Goal: Information Seeking & Learning: Learn about a topic

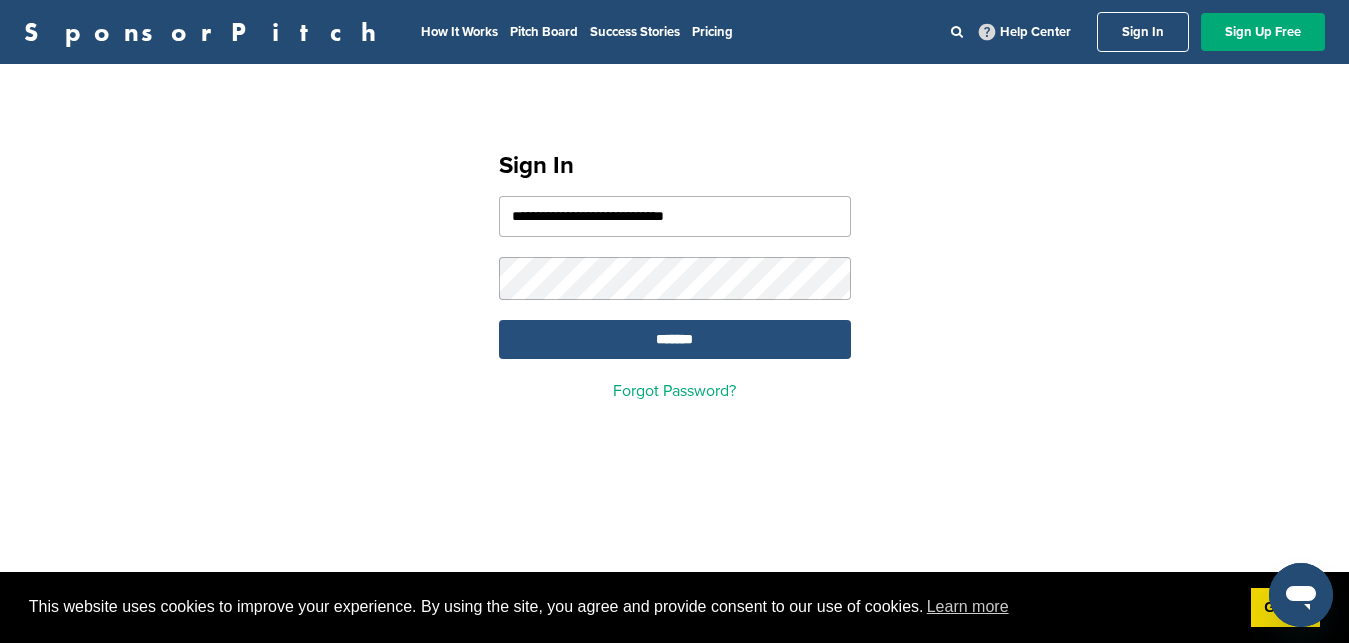
click at [668, 346] on input "*******" at bounding box center [675, 339] width 352 height 39
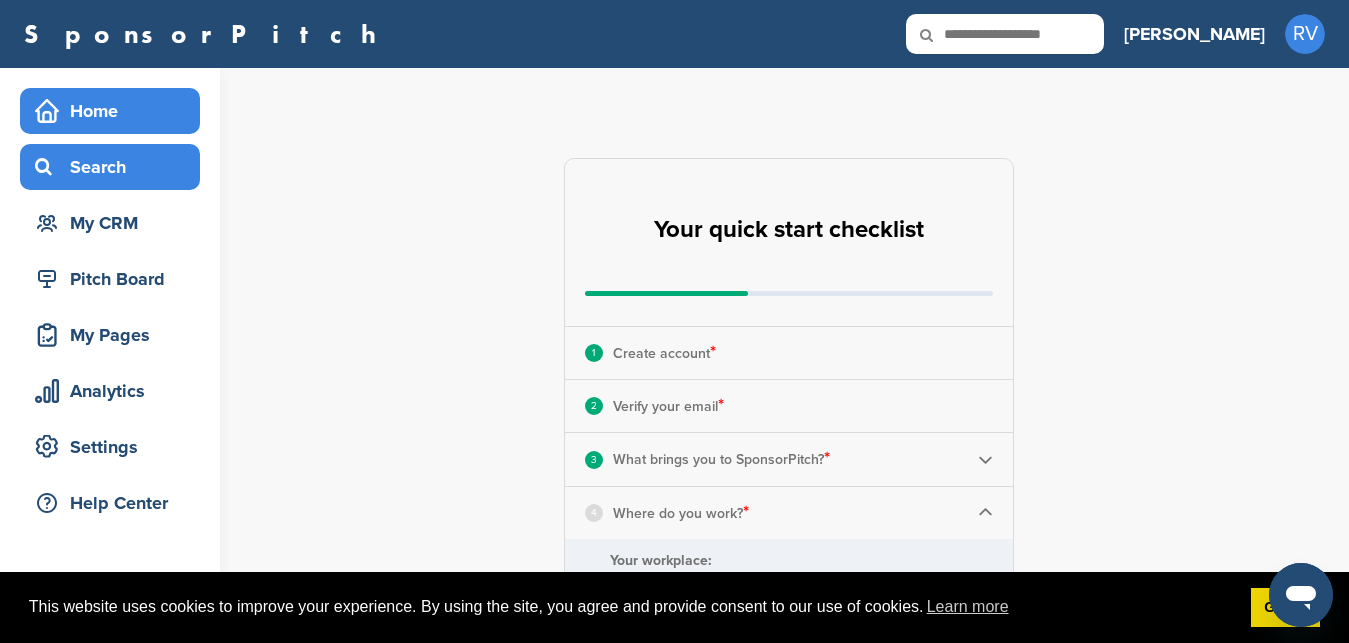
click at [63, 155] on div "Search" at bounding box center [115, 167] width 170 height 36
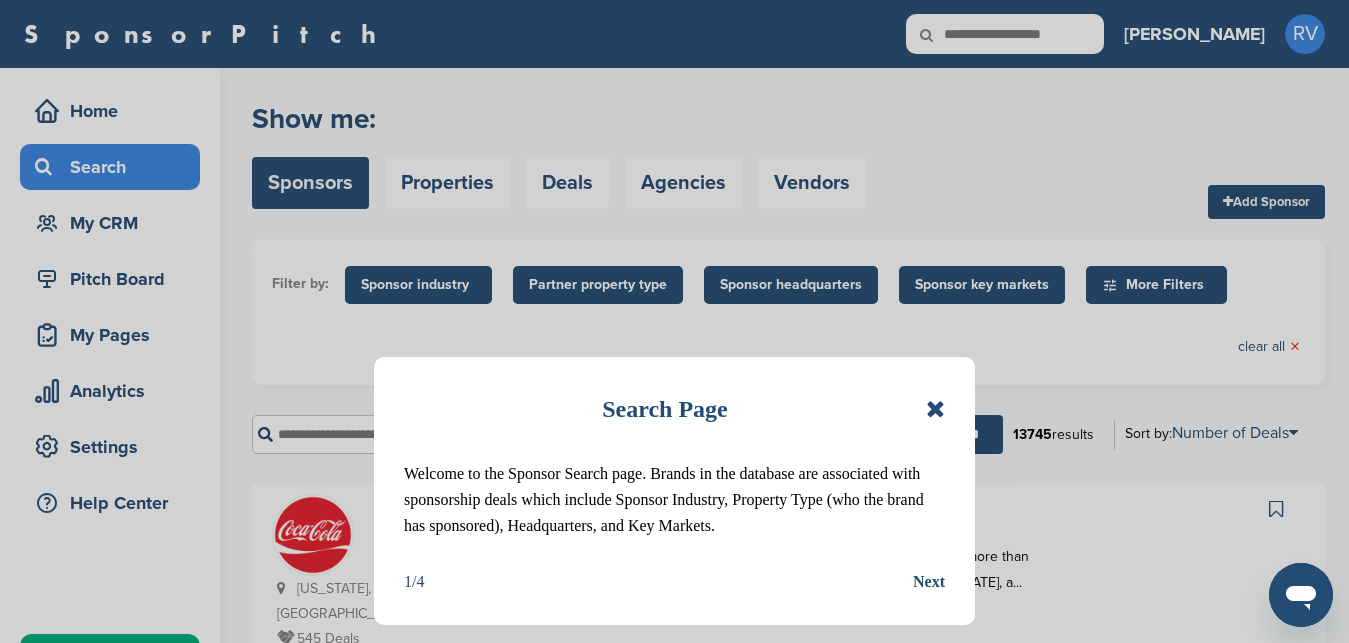
click at [934, 409] on icon at bounding box center [935, 409] width 19 height 24
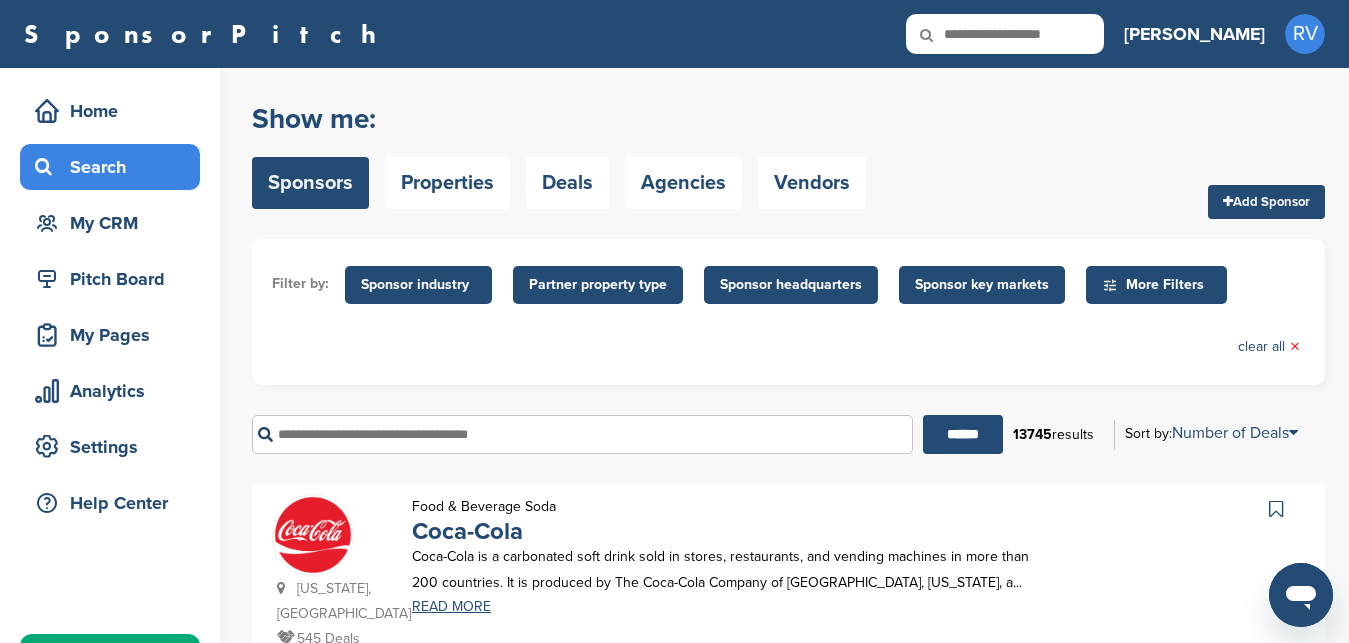
click at [497, 441] on input "text" at bounding box center [582, 434] width 661 height 39
type input "**********"
click at [923, 415] on input "******" at bounding box center [963, 434] width 80 height 39
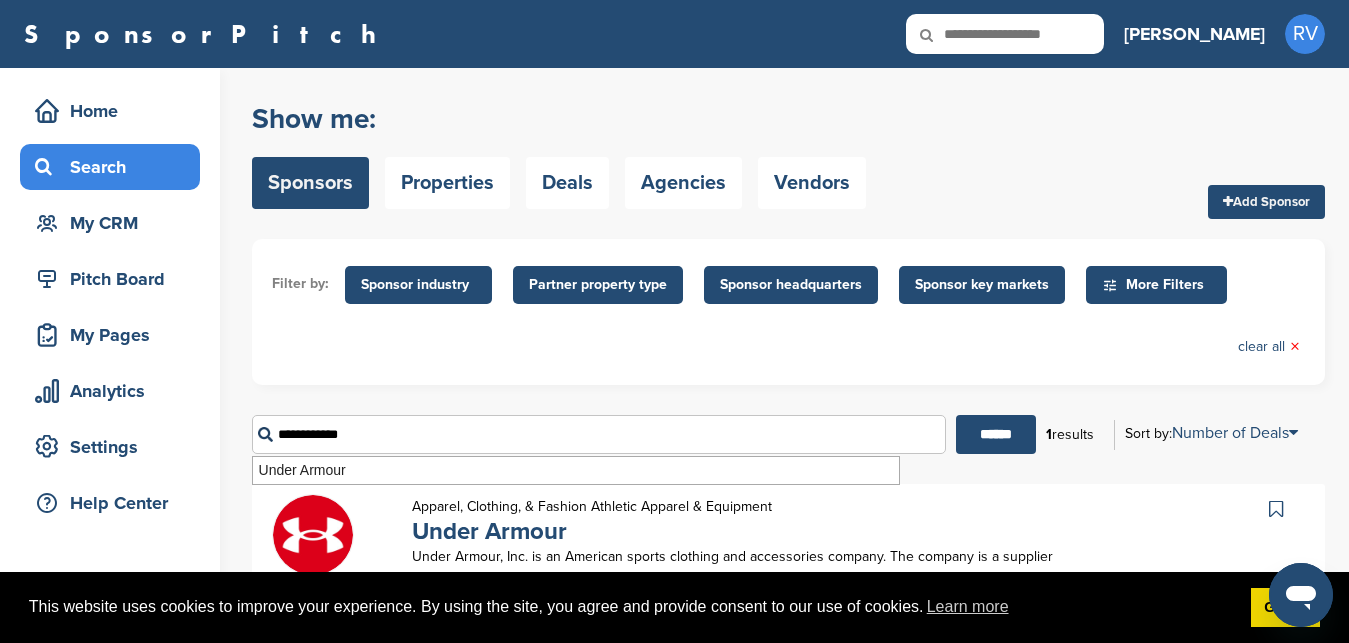
scroll to position [102, 0]
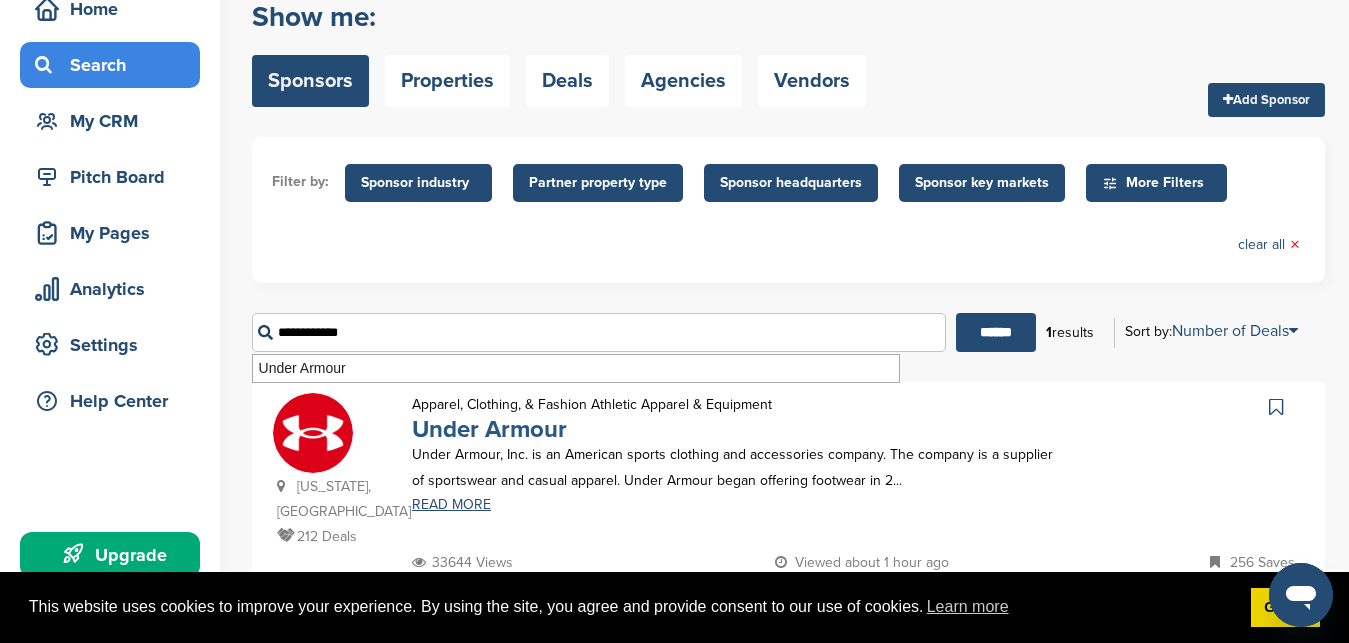
click at [466, 432] on link "Under Armour" at bounding box center [489, 429] width 155 height 29
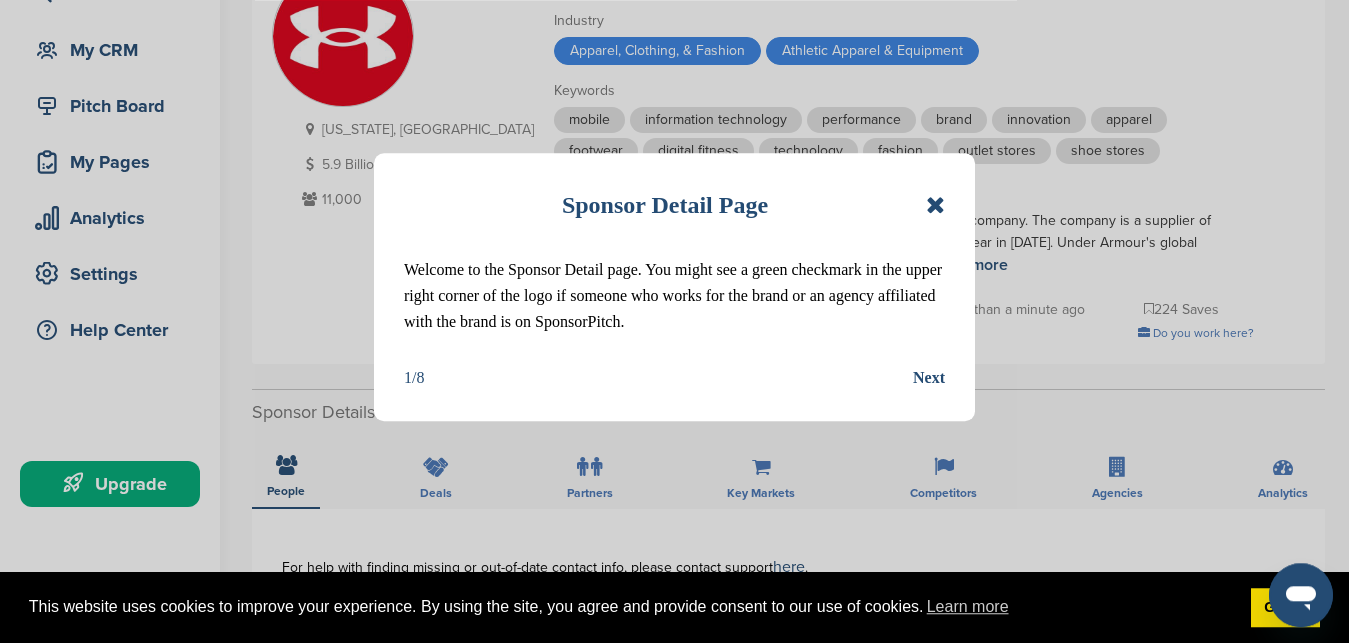
scroll to position [204, 0]
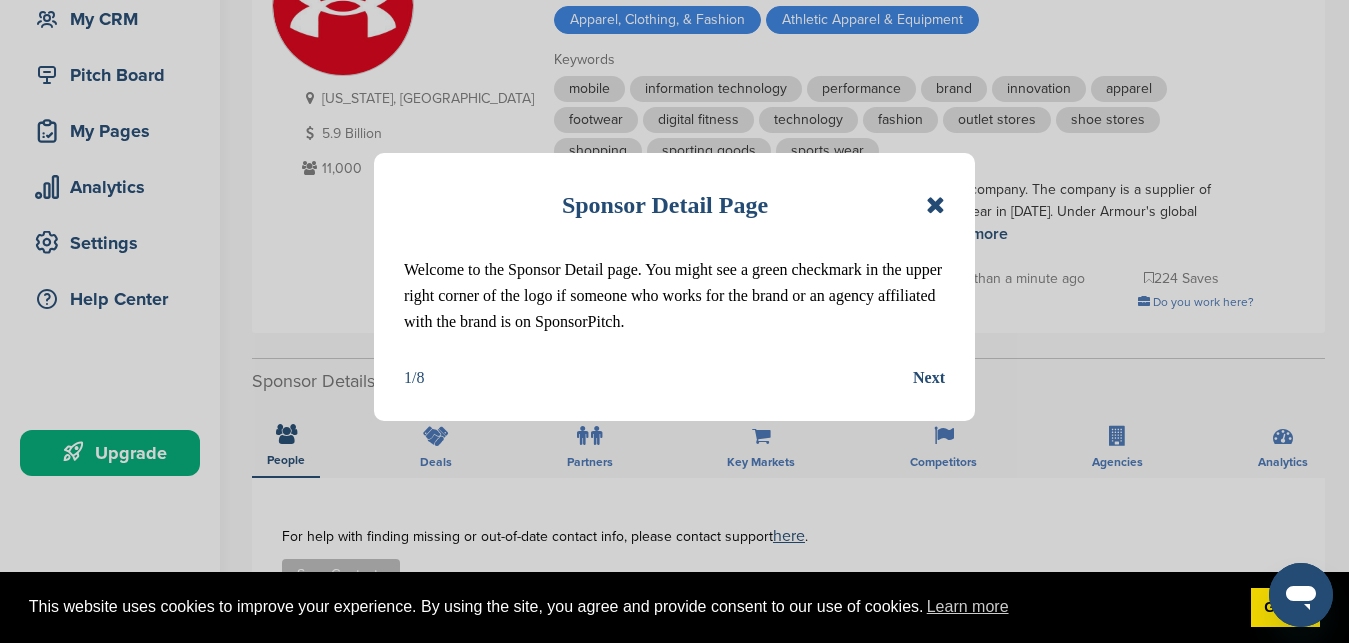
click at [922, 379] on div "Next" at bounding box center [929, 378] width 32 height 26
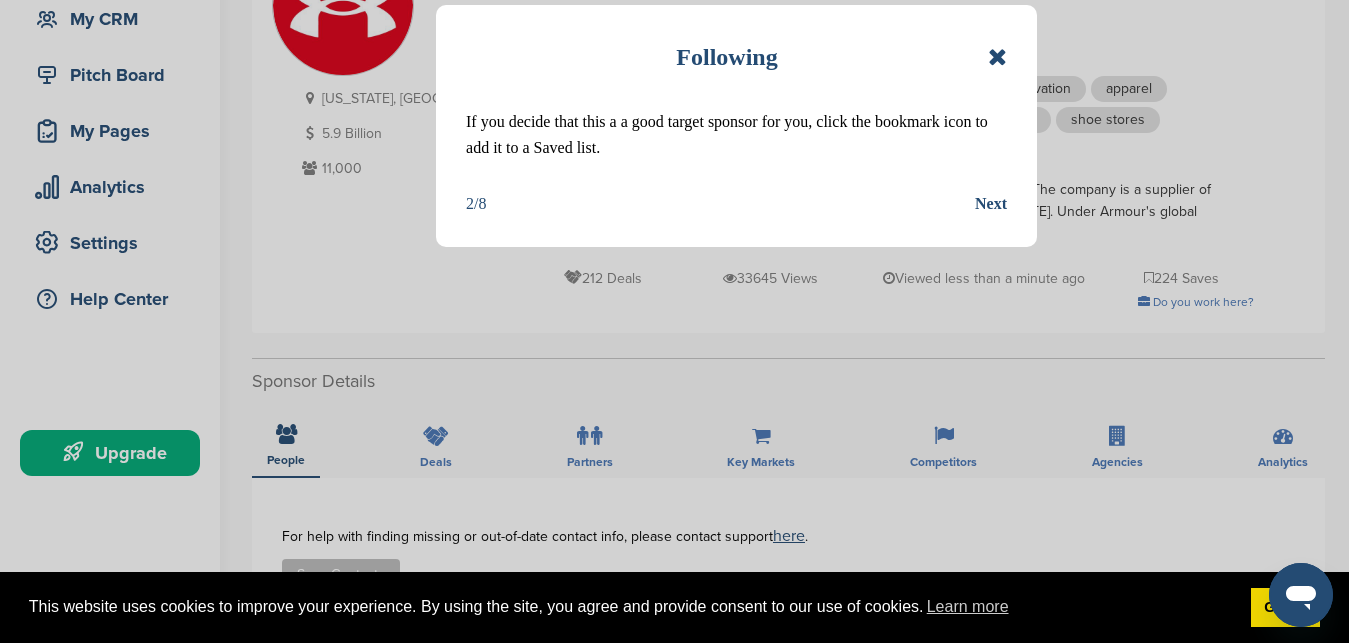
click at [997, 199] on div "Next" at bounding box center [991, 204] width 32 height 26
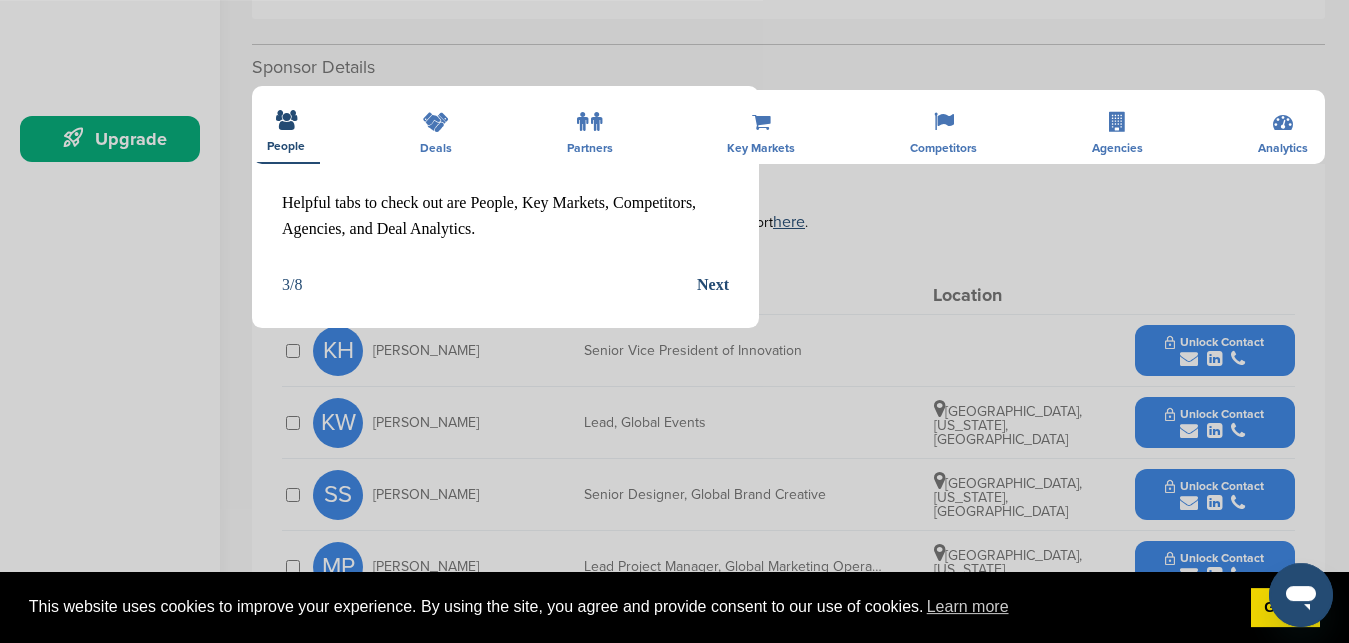
scroll to position [612, 0]
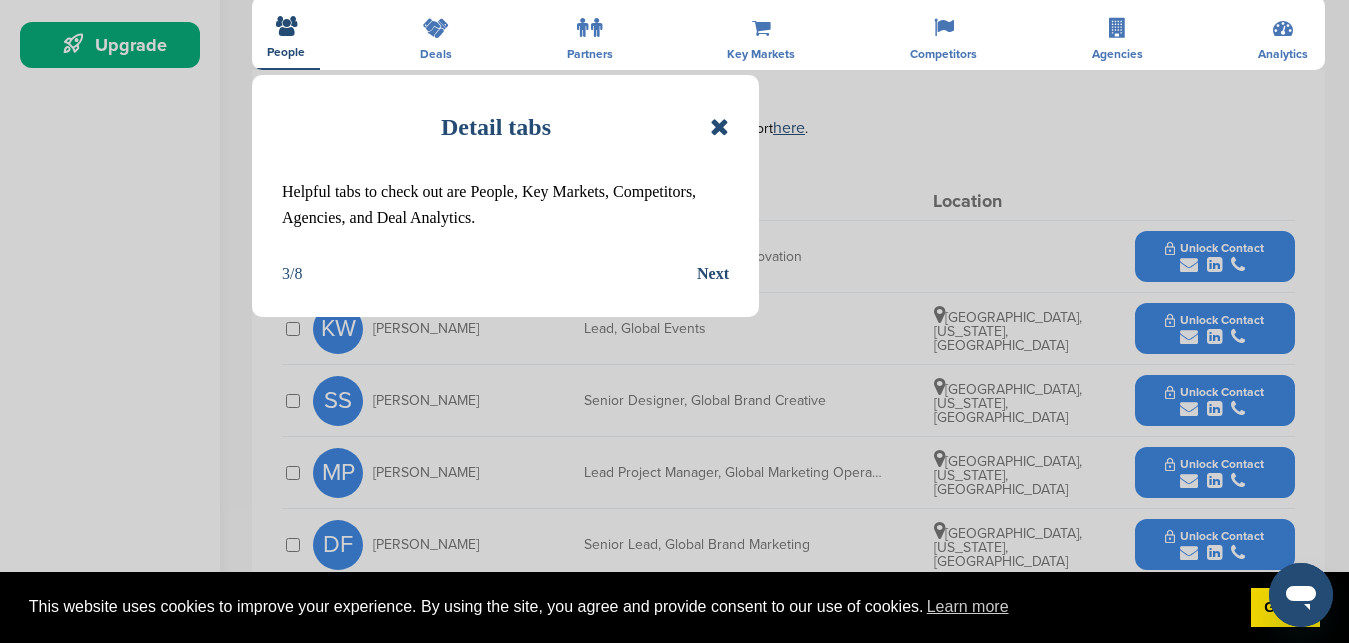
click at [723, 279] on div "Next" at bounding box center [713, 274] width 32 height 26
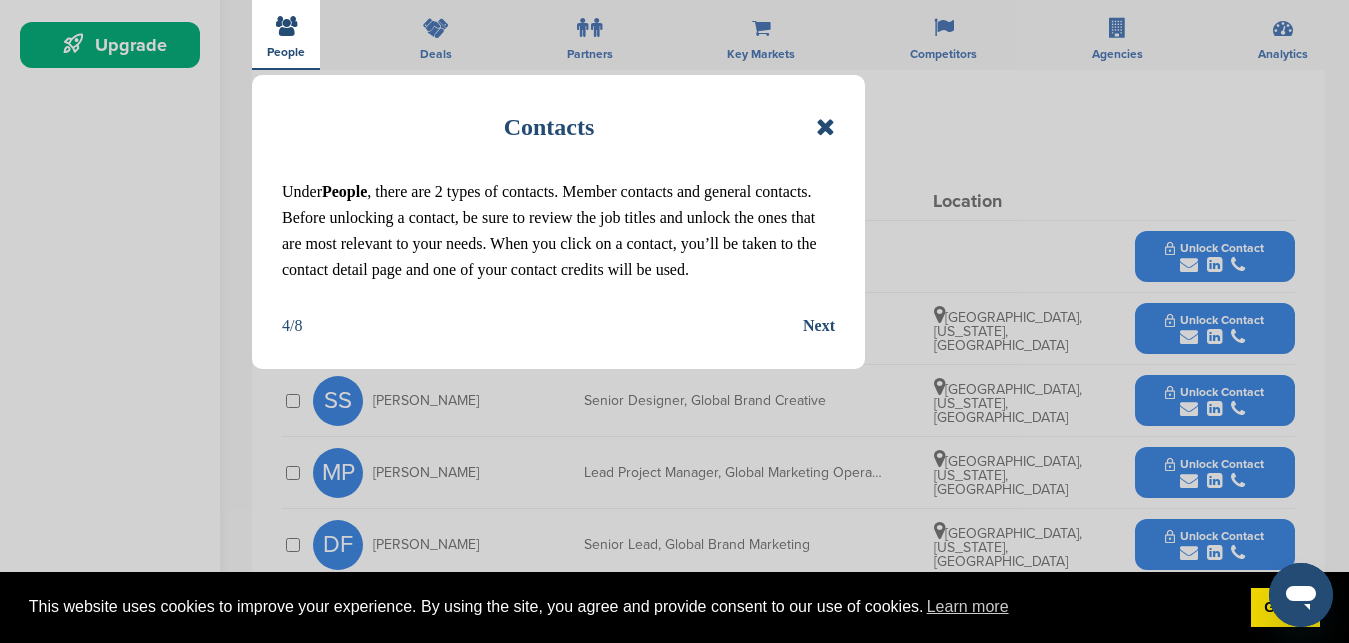
click at [815, 325] on div "Next" at bounding box center [819, 326] width 32 height 26
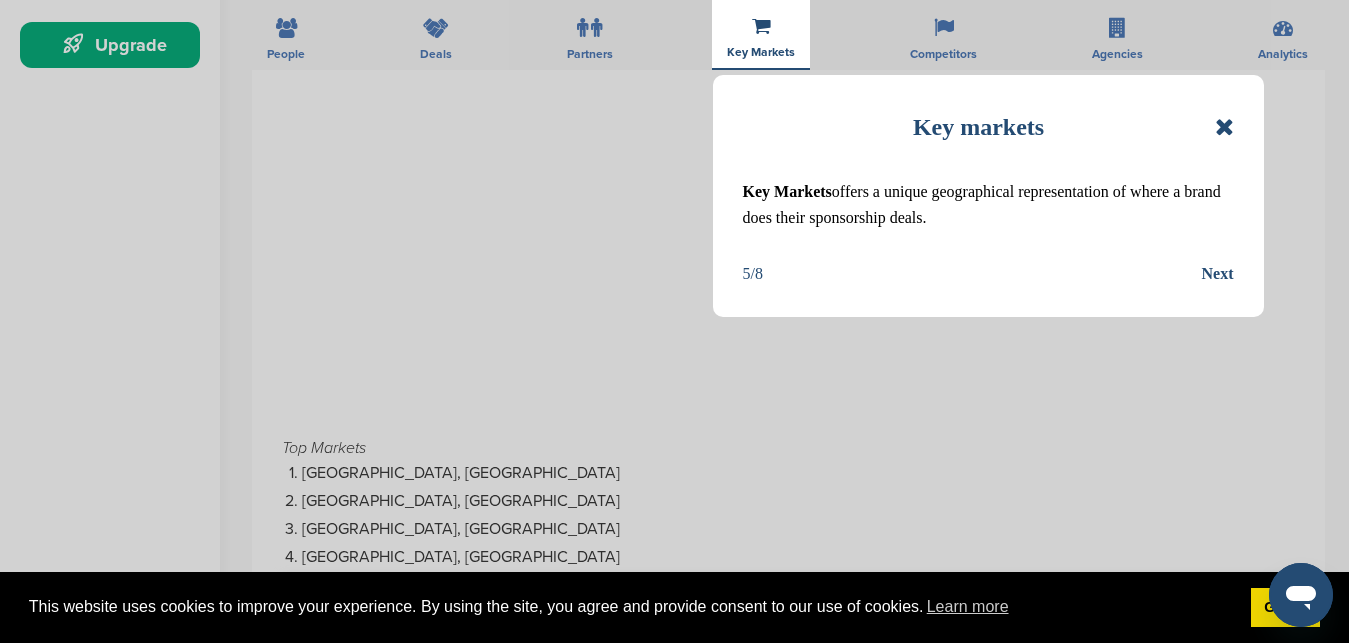
click at [1214, 280] on div "Next" at bounding box center [1218, 274] width 32 height 26
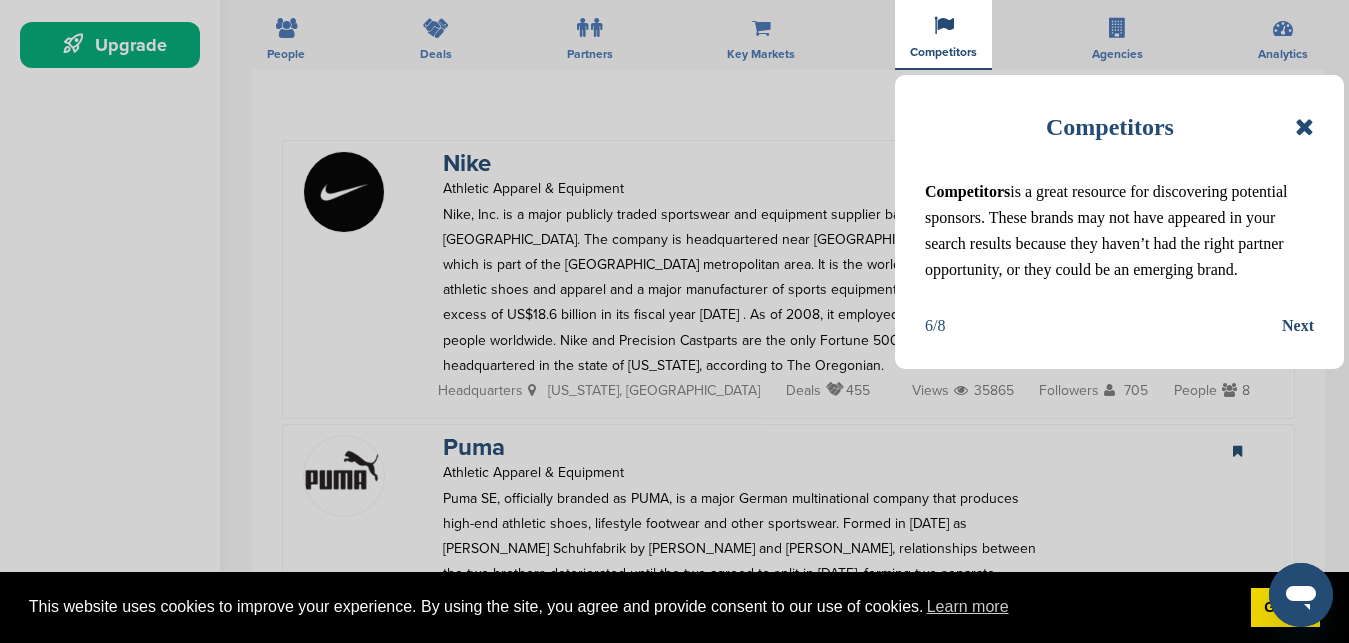
click at [1296, 329] on div "Next" at bounding box center [1298, 326] width 32 height 26
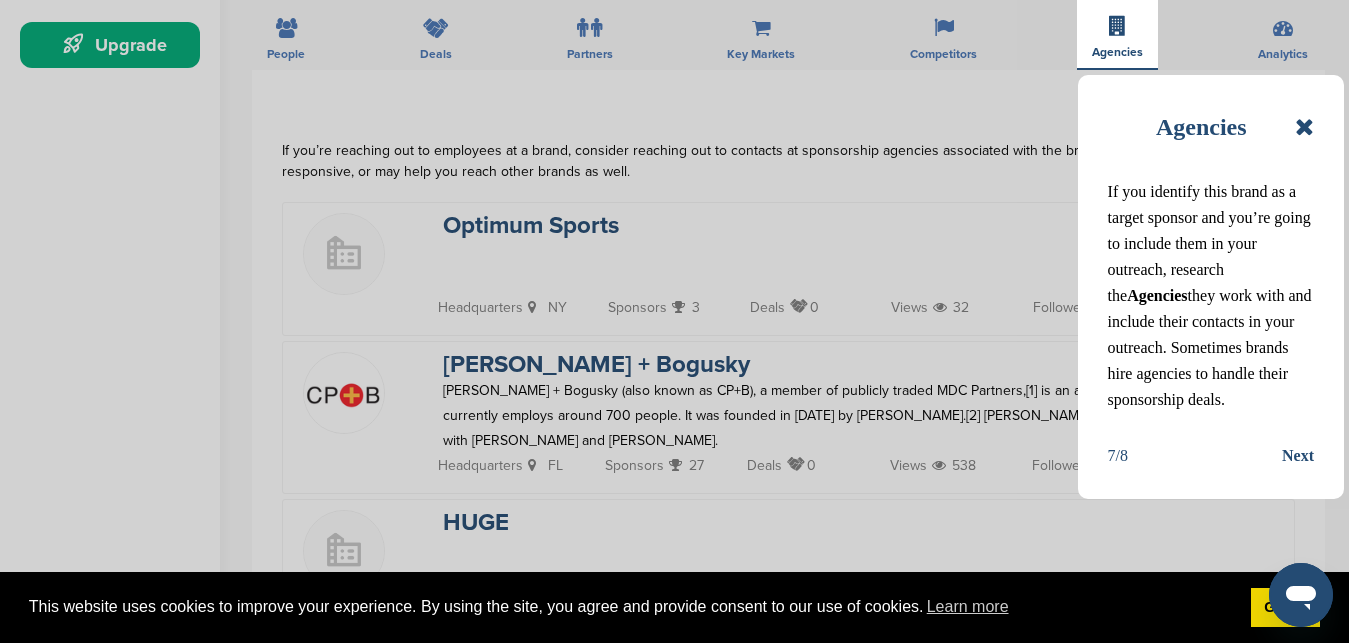
click at [1305, 457] on div "Next" at bounding box center [1298, 456] width 32 height 26
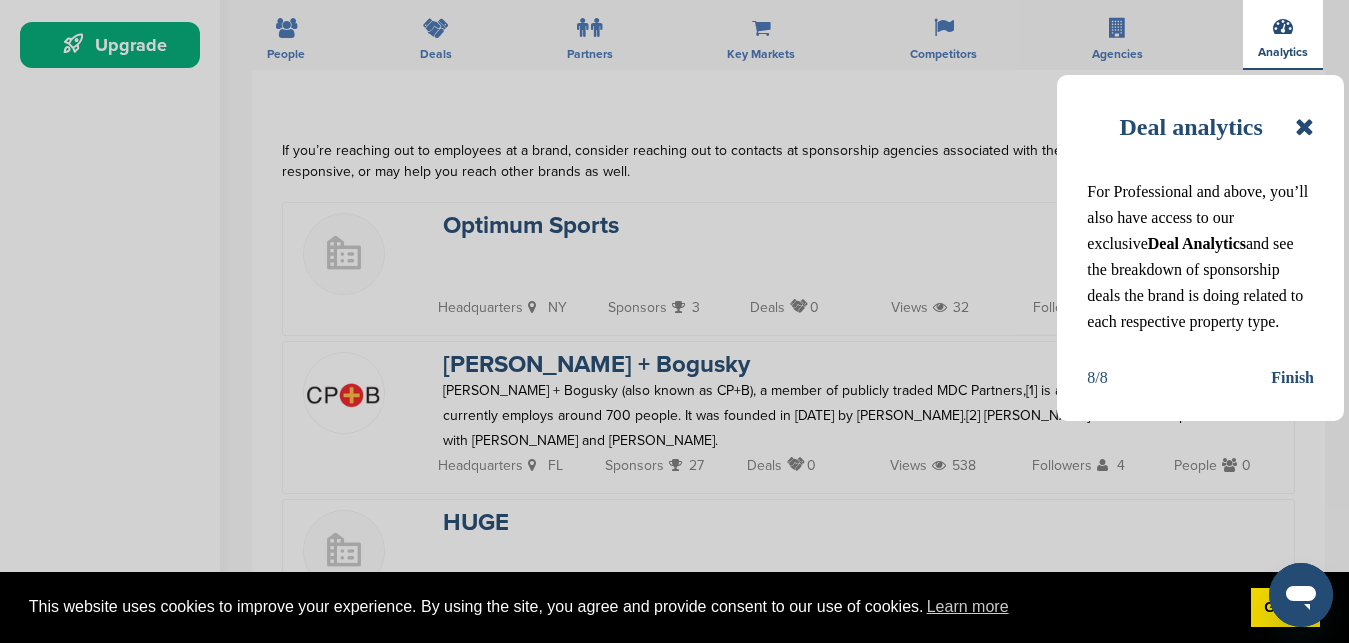
click at [1289, 381] on div "Finish" at bounding box center [1292, 378] width 43 height 26
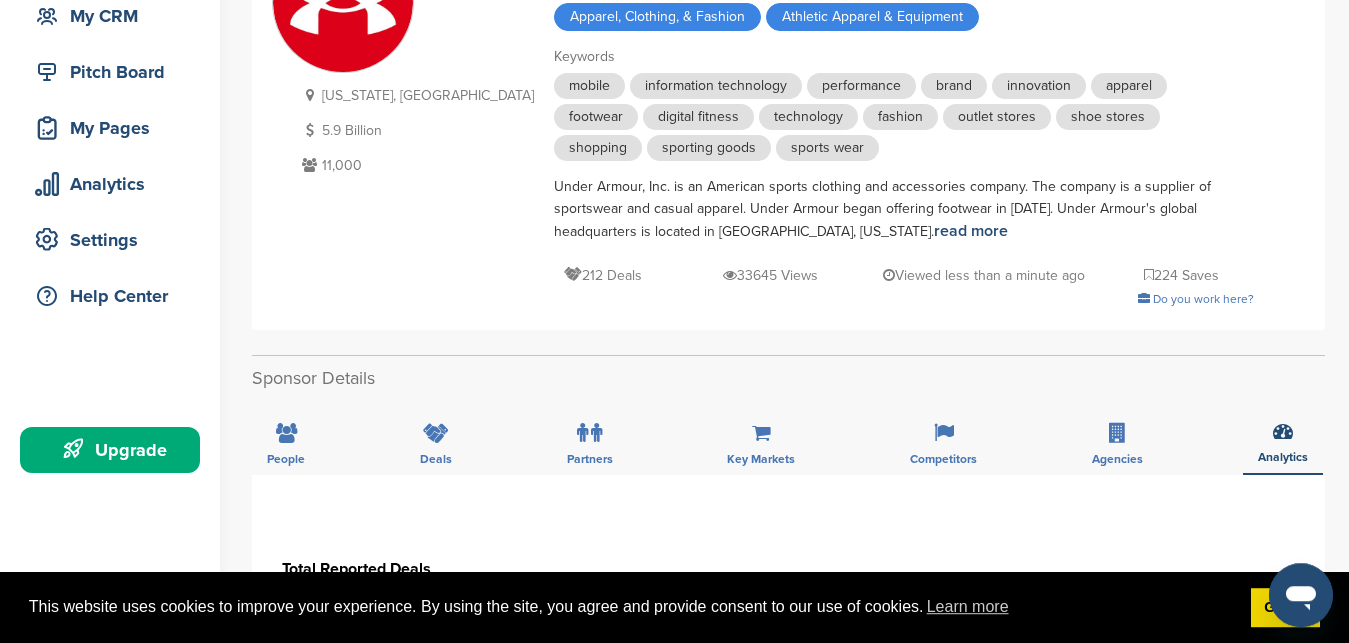
scroll to position [0, 0]
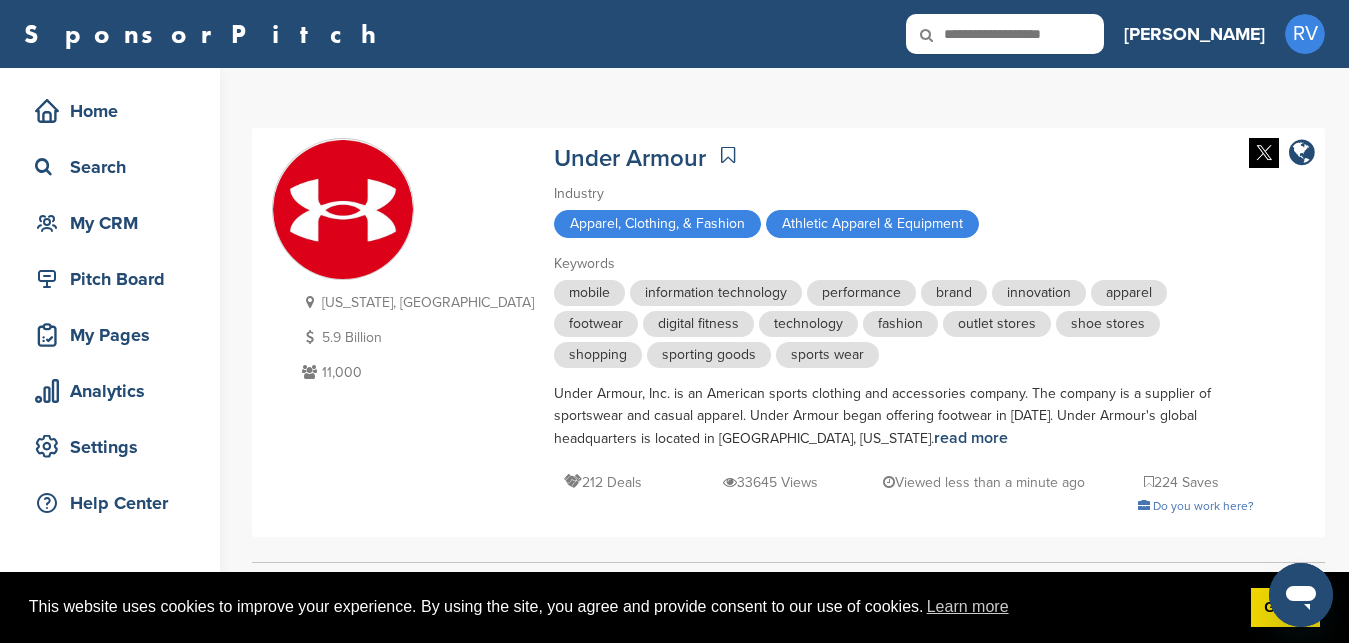
click at [921, 280] on span "brand" at bounding box center [954, 293] width 66 height 26
